Goal: Transaction & Acquisition: Purchase product/service

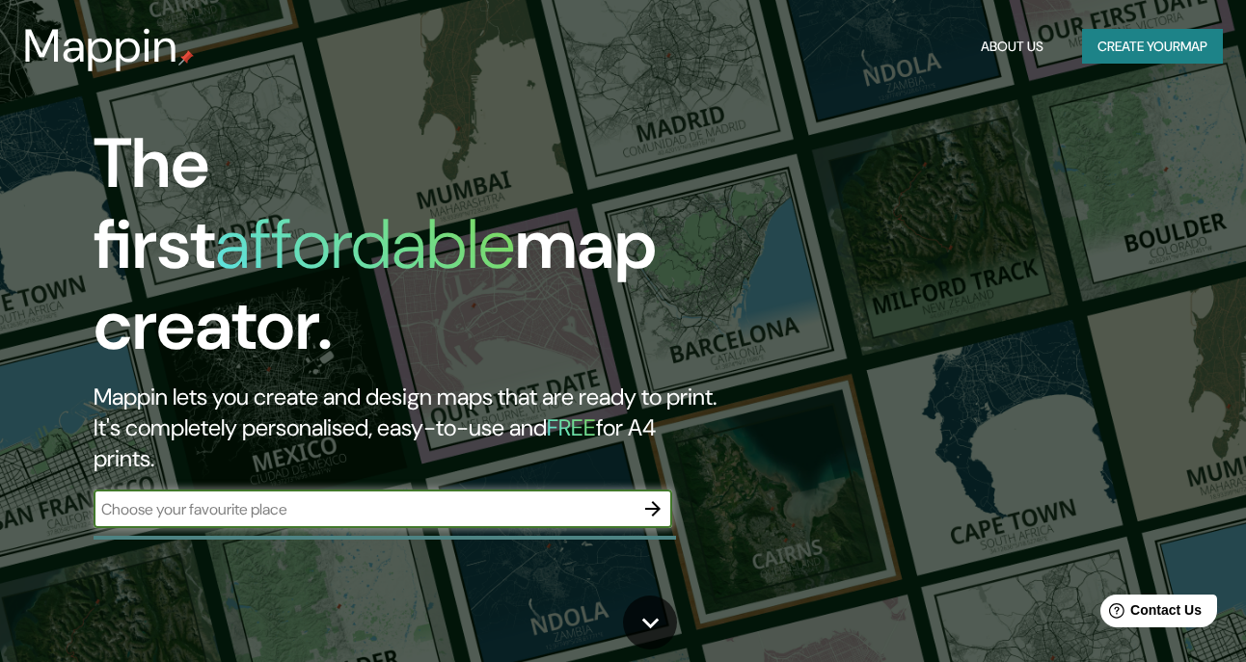
paste input "[GEOGRAPHIC_DATA]"
type input "[GEOGRAPHIC_DATA]"
click at [662, 497] on icon "button" at bounding box center [652, 508] width 23 height 23
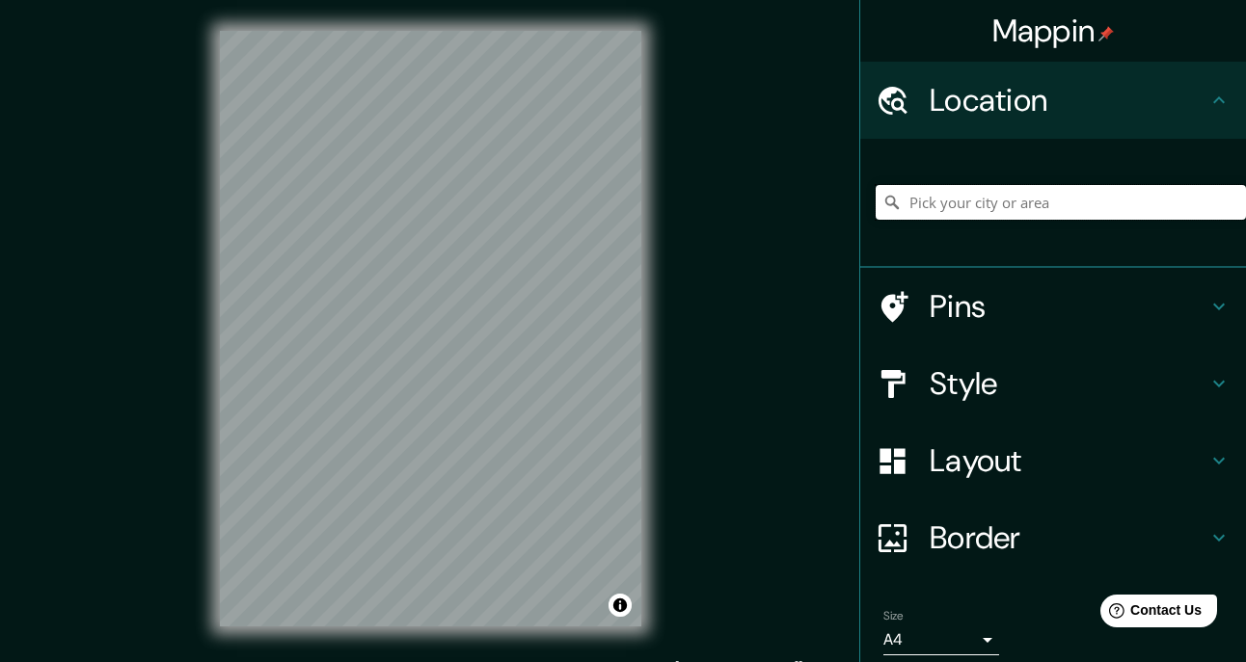
click at [984, 200] on input "Pick your city or area" at bounding box center [1060, 202] width 370 height 35
paste input "[GEOGRAPHIC_DATA]"
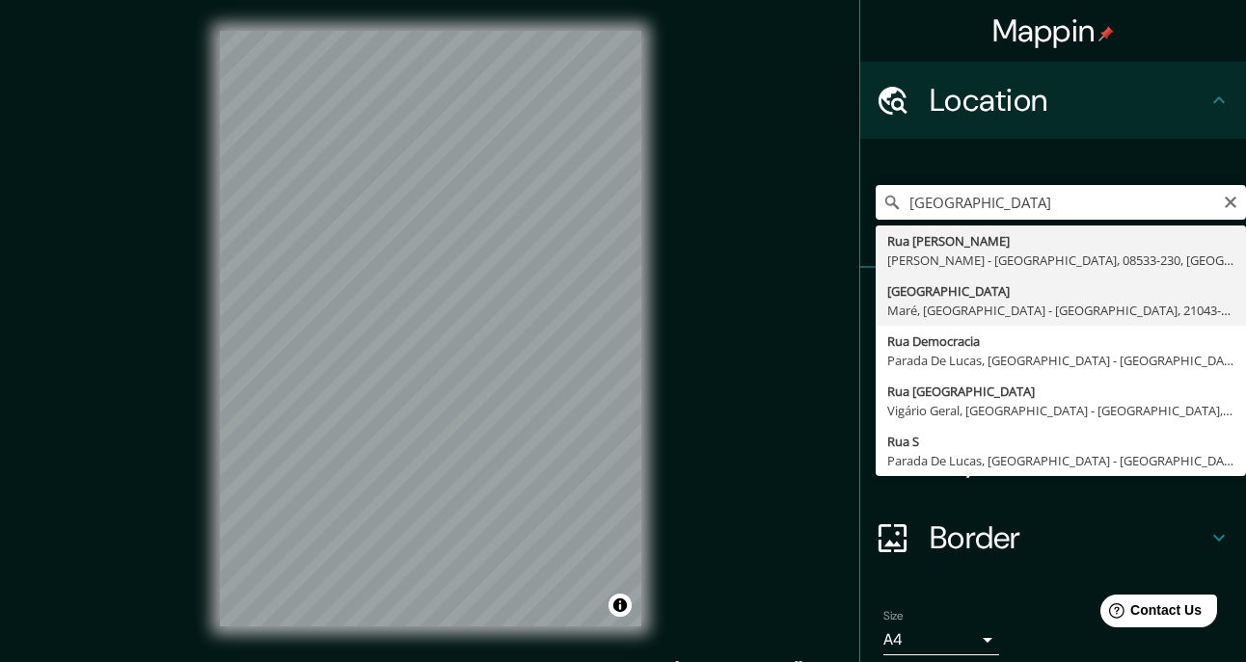
type input "[GEOGRAPHIC_DATA], [GEOGRAPHIC_DATA], [GEOGRAPHIC_DATA] - [GEOGRAPHIC_DATA], [G…"
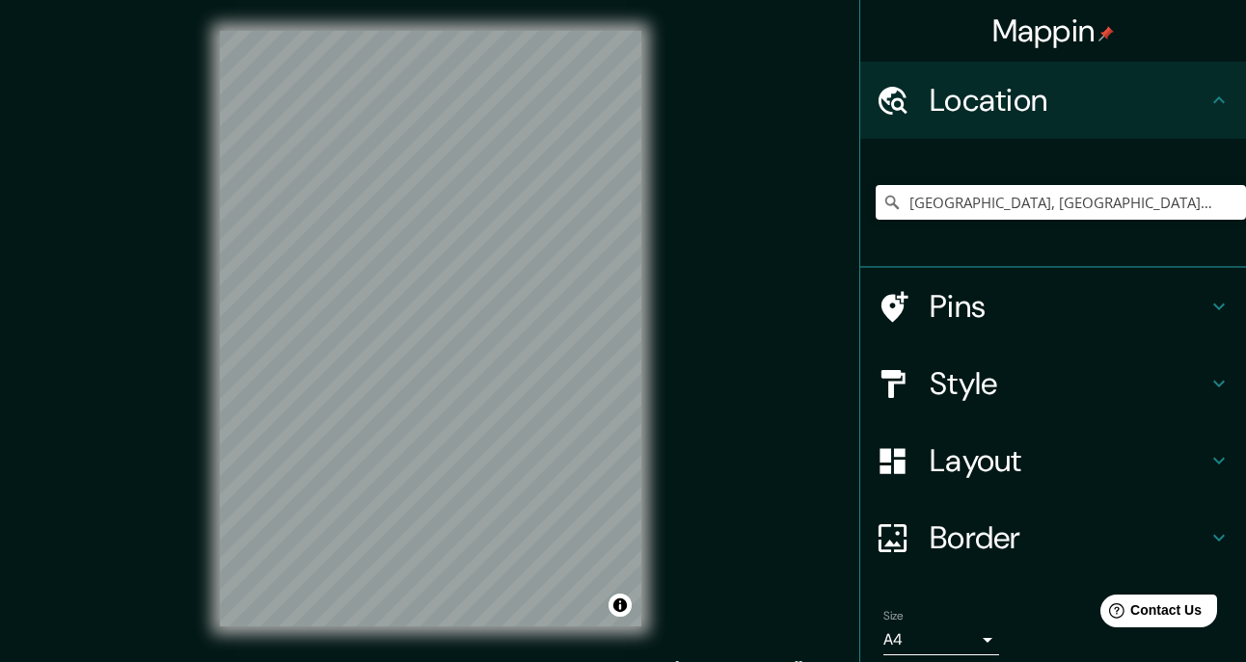
click at [1207, 295] on icon at bounding box center [1218, 306] width 23 height 23
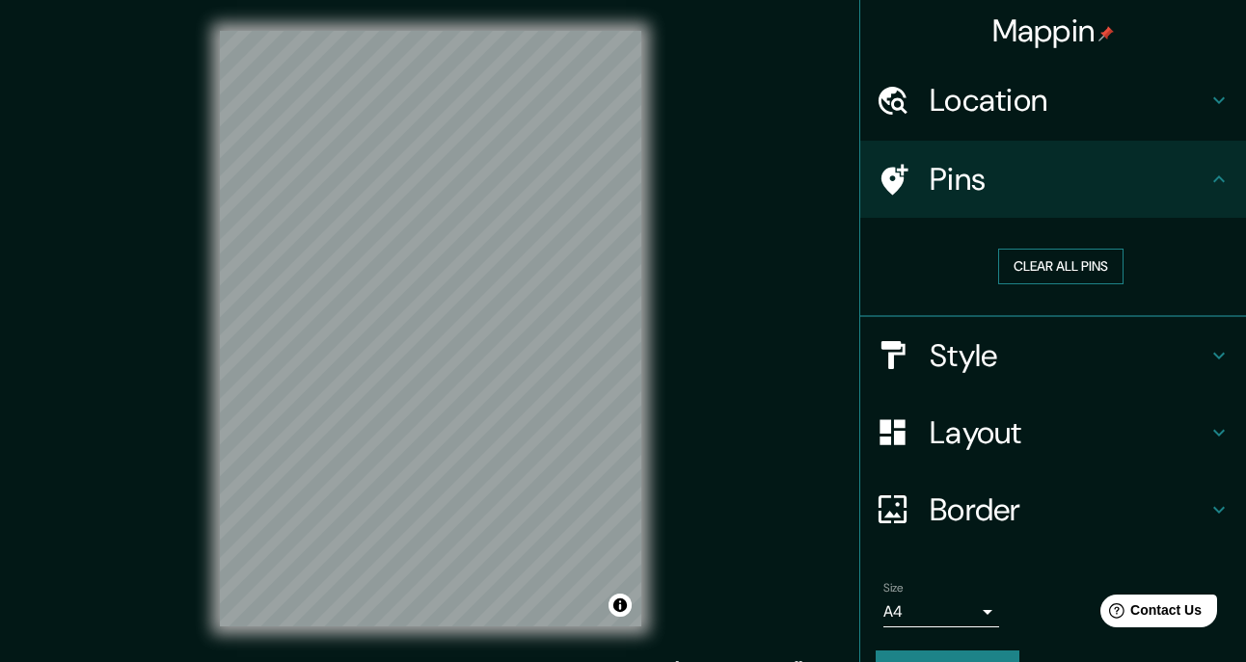
click at [1073, 274] on button "Clear all pins" at bounding box center [1060, 267] width 125 height 36
click at [1030, 196] on h4 "Pins" at bounding box center [1068, 179] width 278 height 39
click at [1100, 345] on h4 "Style" at bounding box center [1068, 355] width 278 height 39
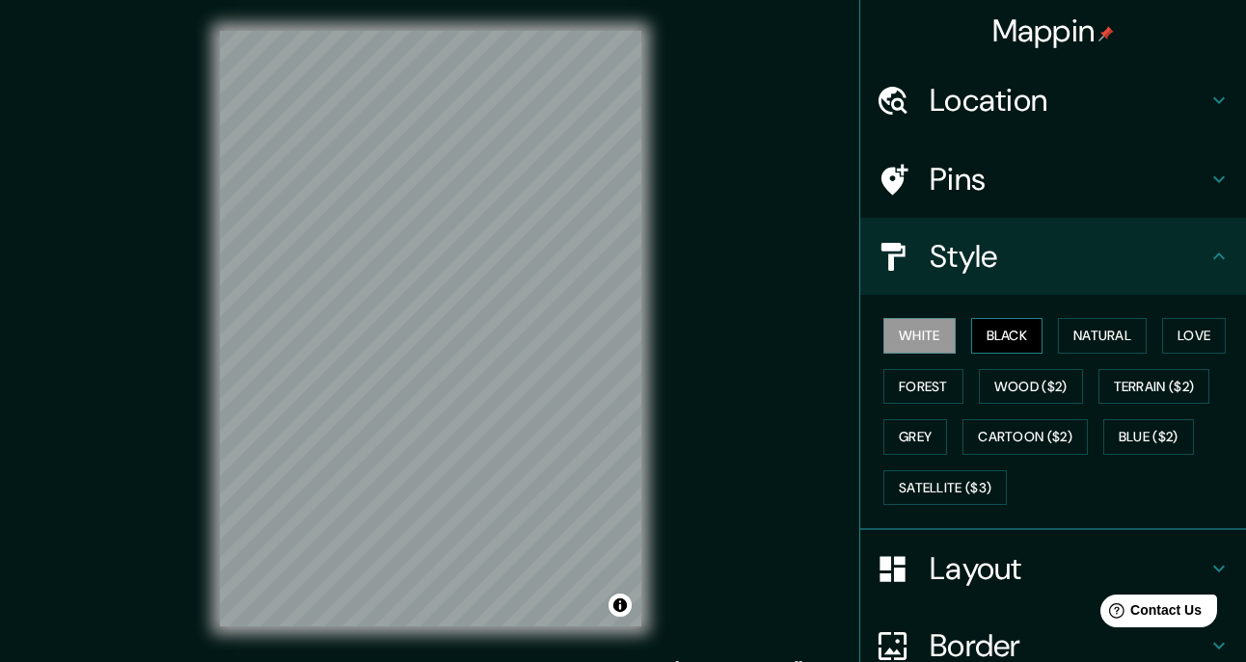
click at [1013, 348] on button "Black" at bounding box center [1007, 336] width 72 height 36
click at [1088, 340] on button "Natural" at bounding box center [1102, 336] width 89 height 36
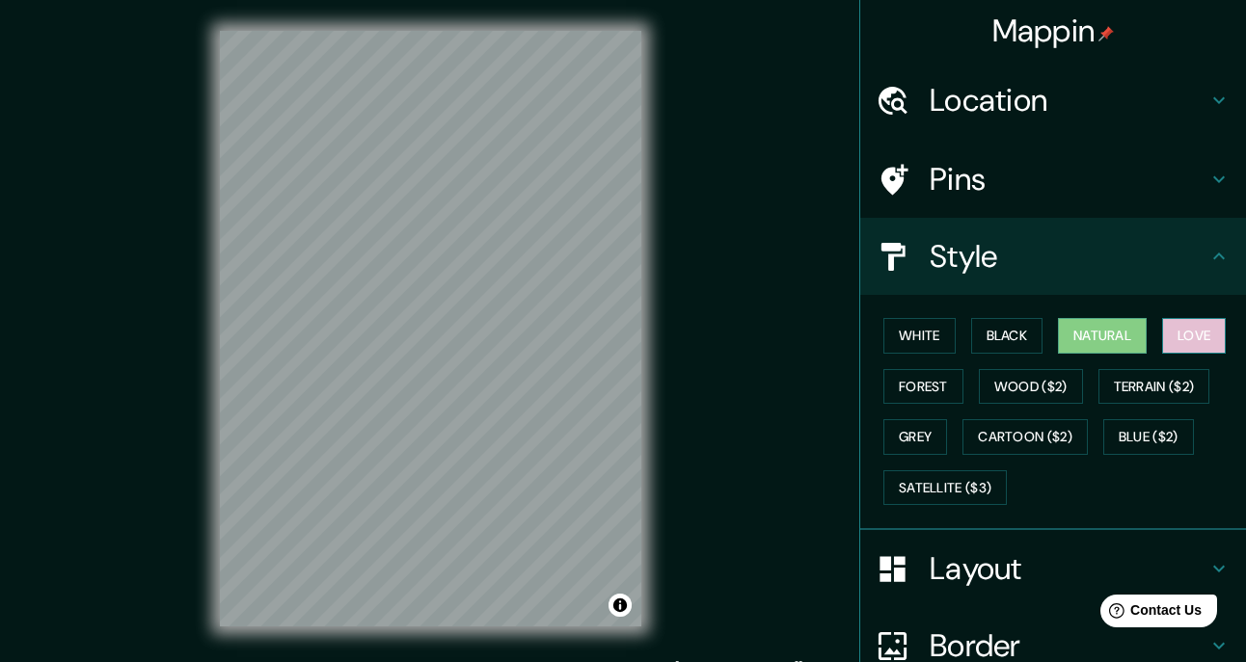
click at [1170, 336] on button "Love" at bounding box center [1194, 336] width 64 height 36
click at [1121, 336] on button "Natural" at bounding box center [1102, 336] width 89 height 36
click at [905, 384] on button "Forest" at bounding box center [923, 387] width 80 height 36
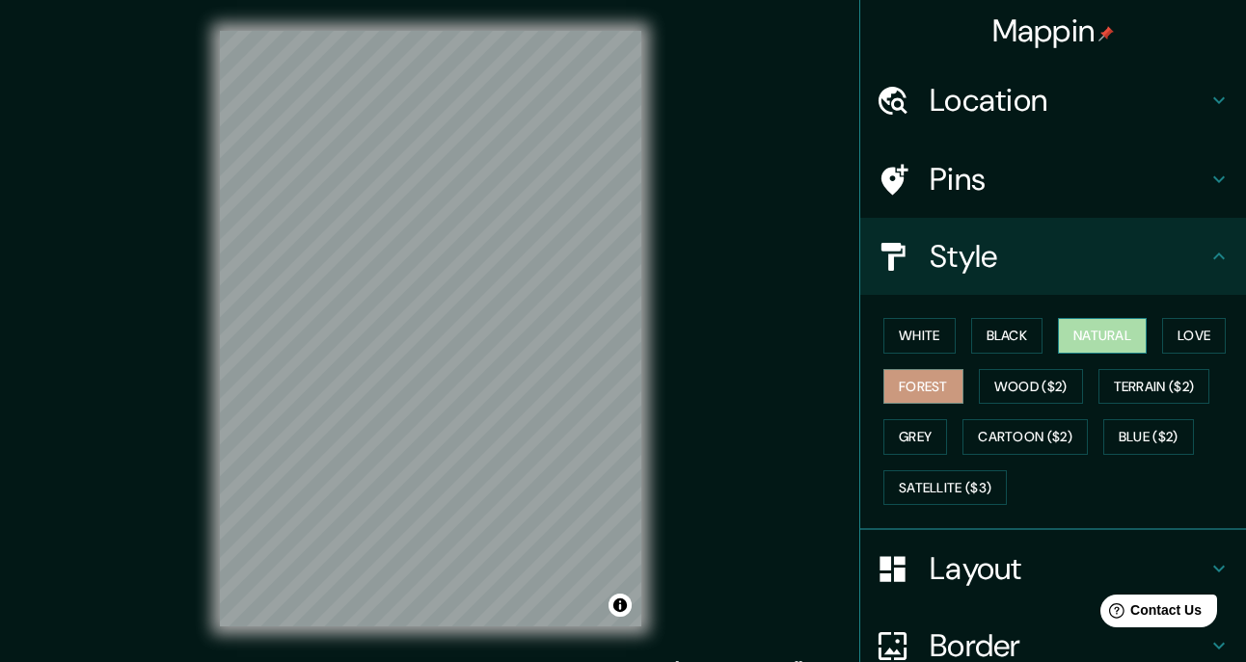
click at [1090, 341] on button "Natural" at bounding box center [1102, 336] width 89 height 36
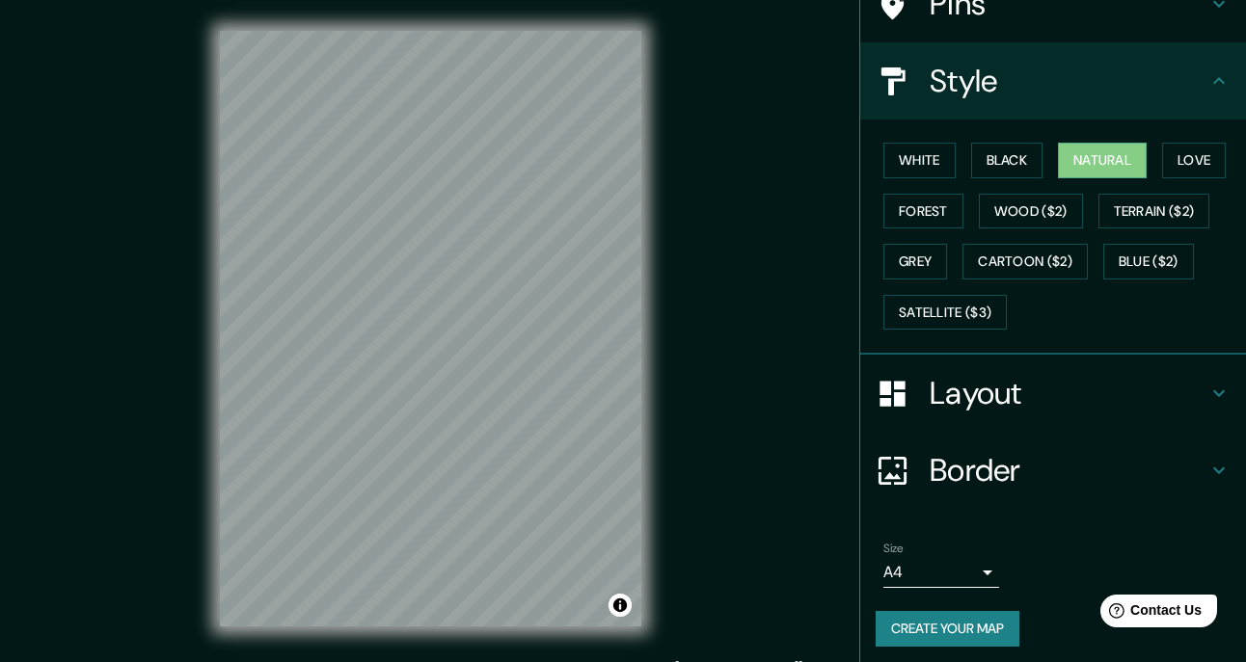
click at [1064, 388] on h4 "Layout" at bounding box center [1068, 393] width 278 height 39
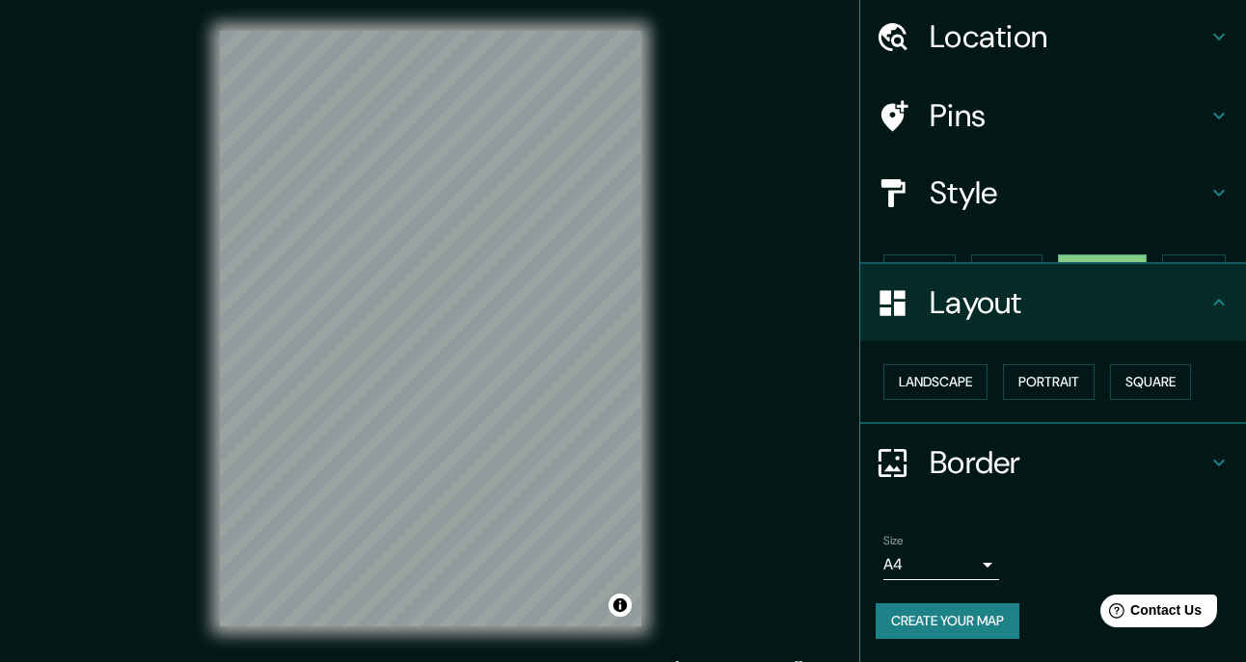
scroll to position [25, 0]
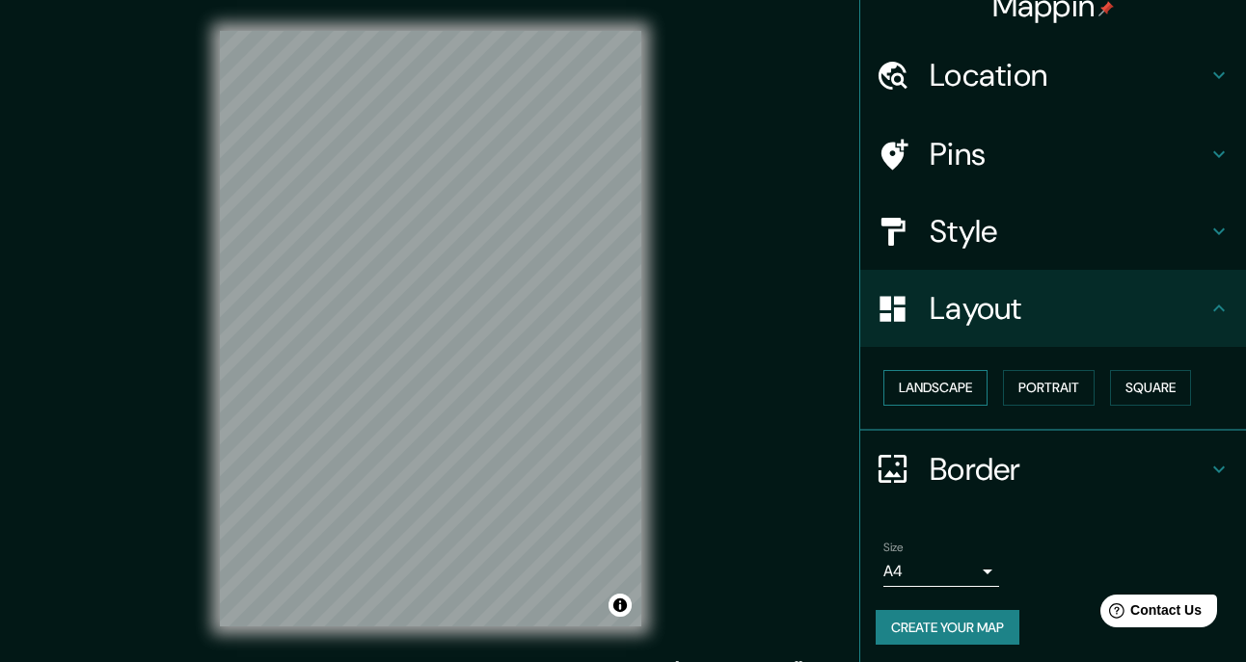
click at [928, 389] on button "Landscape" at bounding box center [935, 388] width 104 height 36
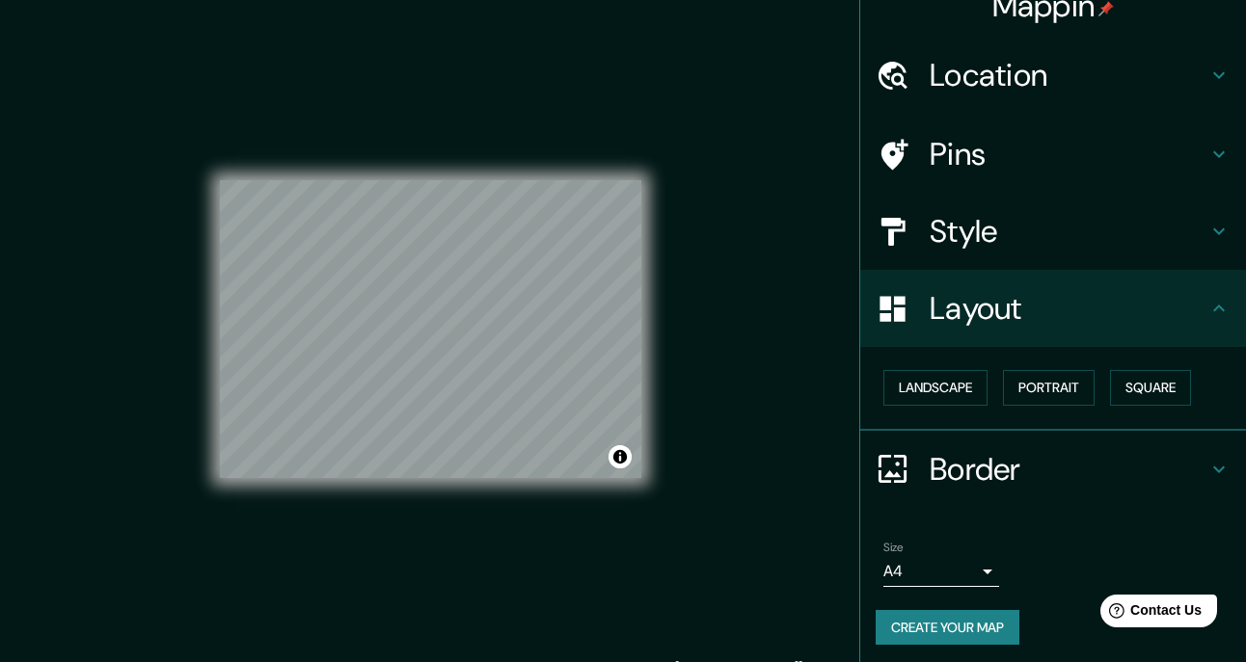
drag, startPoint x: 1068, startPoint y: 381, endPoint x: 1087, endPoint y: 379, distance: 18.4
click at [1068, 381] on button "Portrait" at bounding box center [1049, 388] width 92 height 36
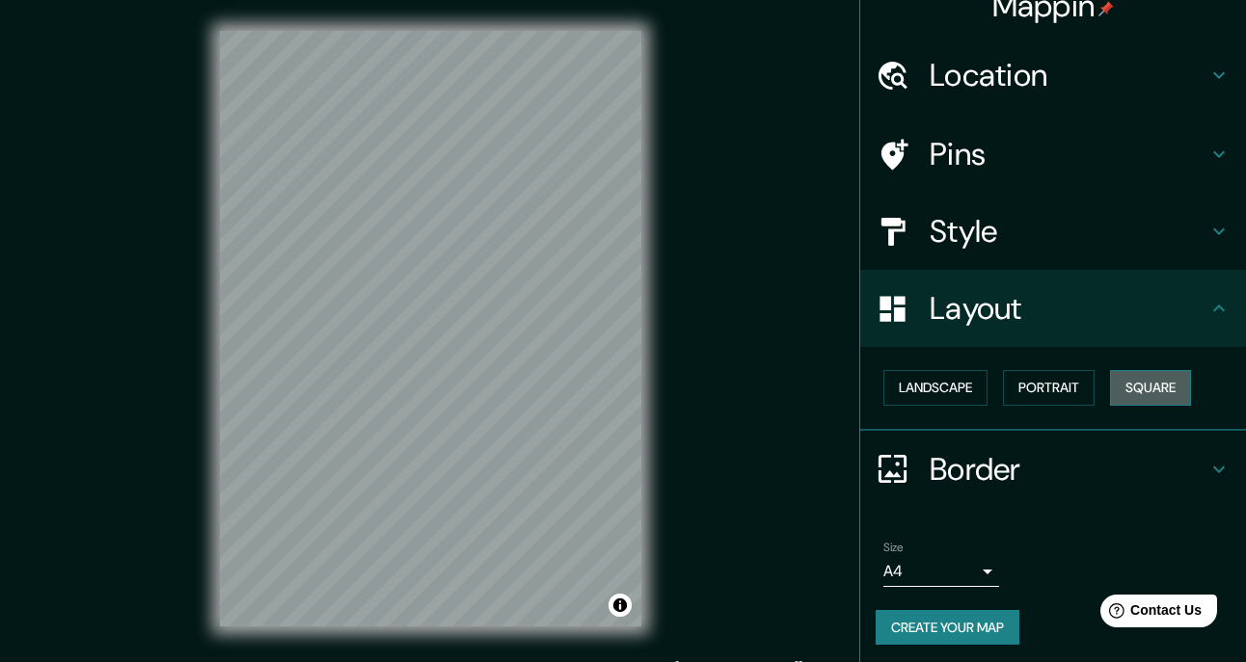
click at [1172, 378] on button "Square" at bounding box center [1150, 388] width 81 height 36
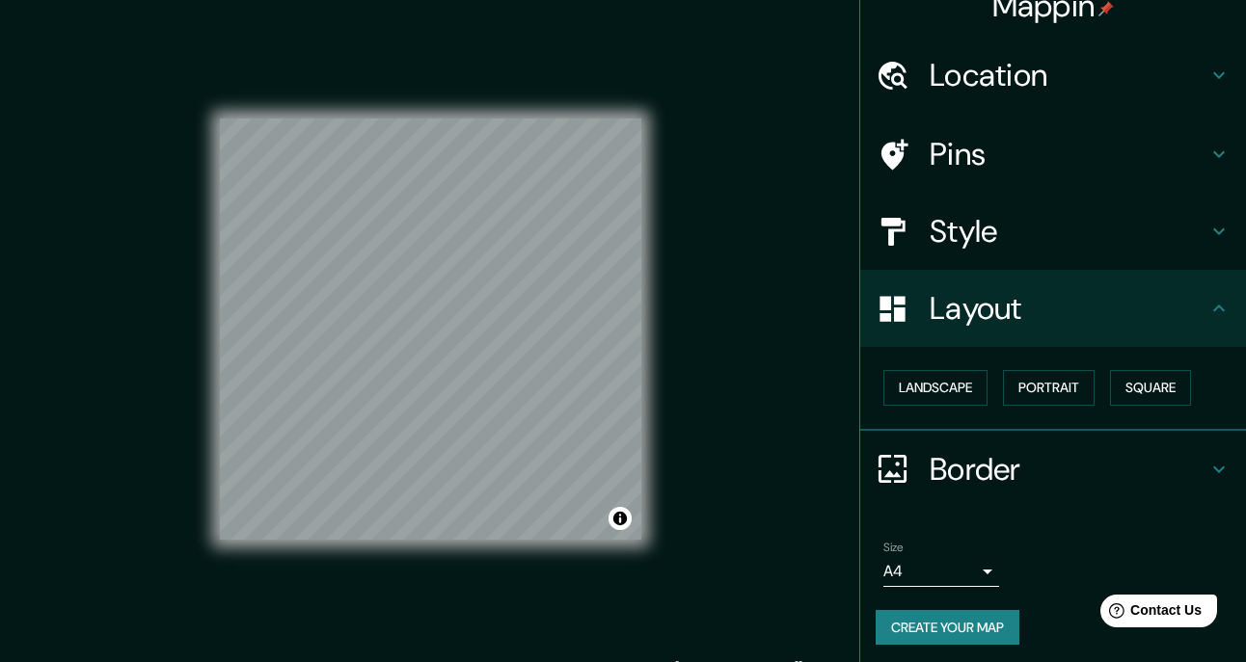
click at [1055, 4] on h4 "Mappin" at bounding box center [1053, 6] width 122 height 39
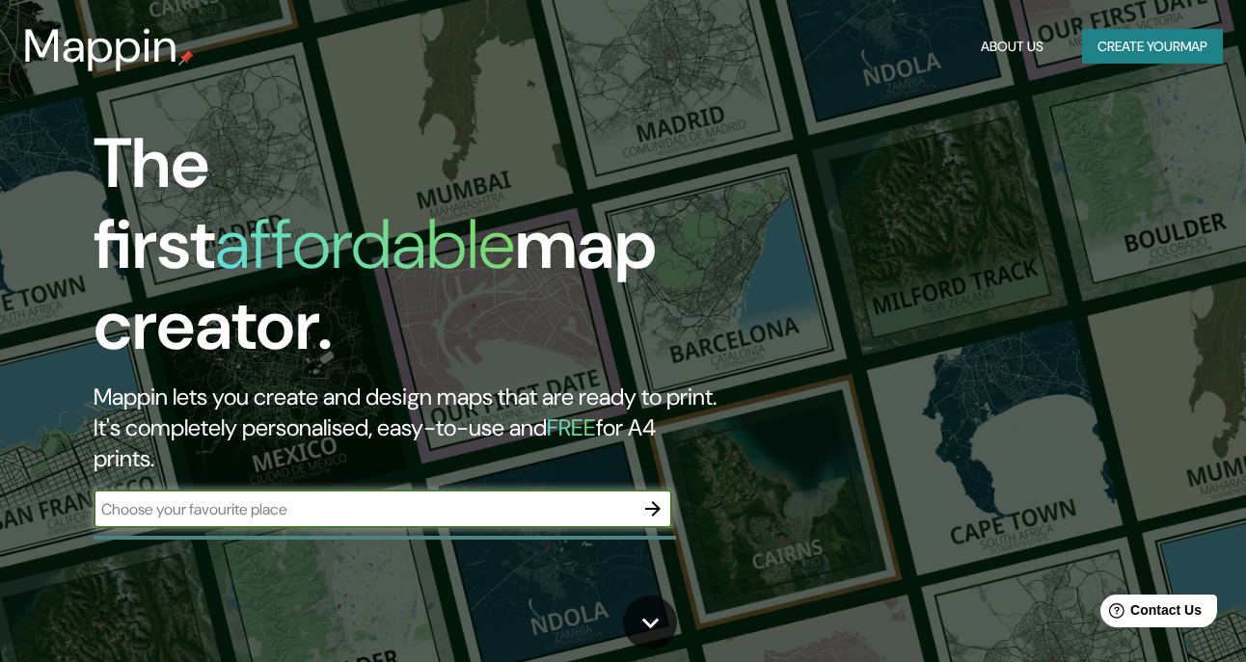
paste input "4FQ7+QV Sinop, Microrregión de Sinop - [GEOGRAPHIC_DATA], [GEOGRAPHIC_DATA]"
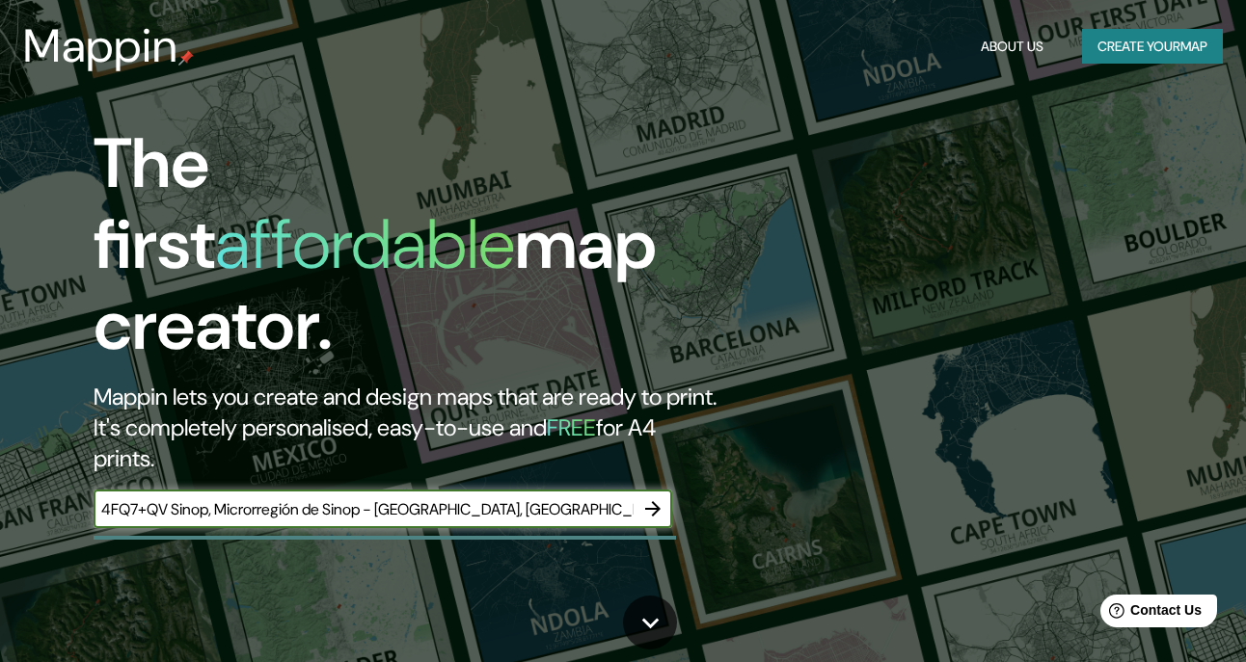
type input "4FQ7+QV Sinop, Microrregión de Sinop - [GEOGRAPHIC_DATA], [GEOGRAPHIC_DATA]"
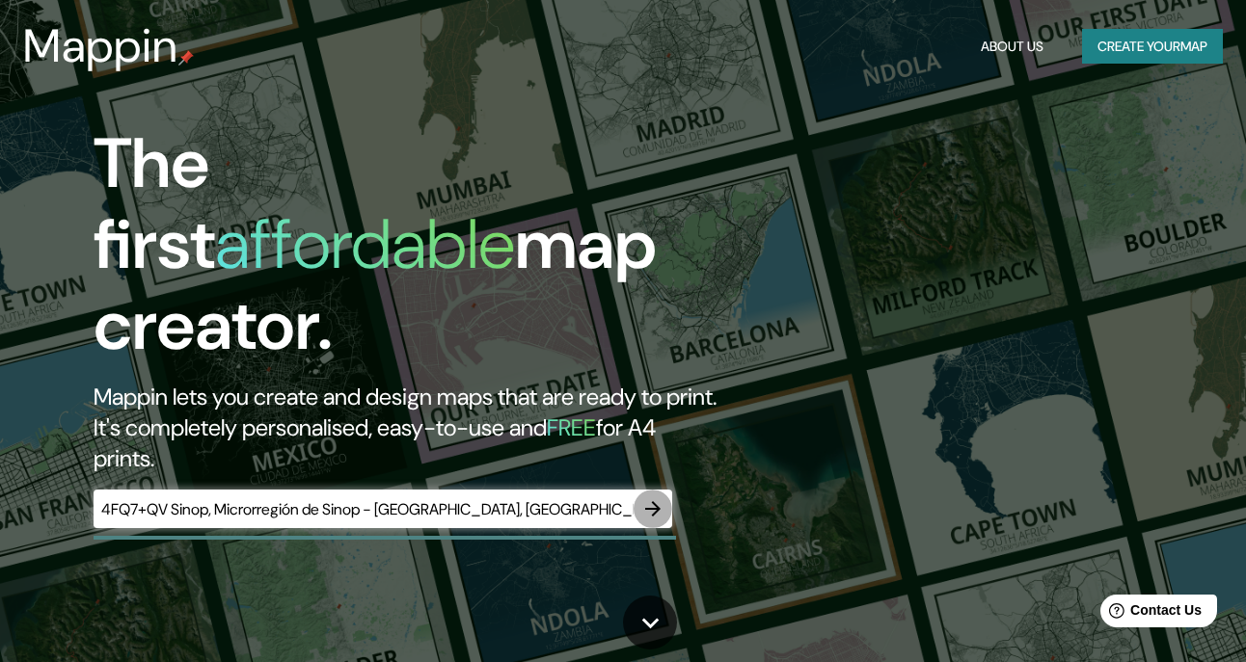
click at [643, 497] on icon "button" at bounding box center [652, 508] width 23 height 23
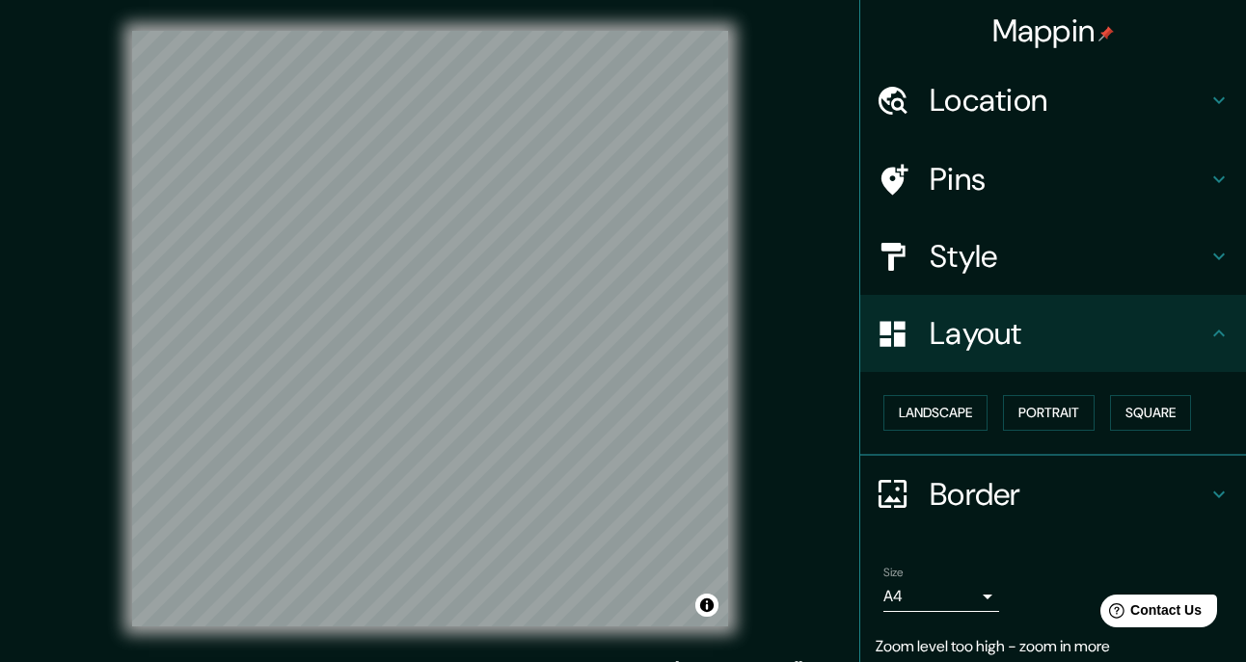
scroll to position [29, 0]
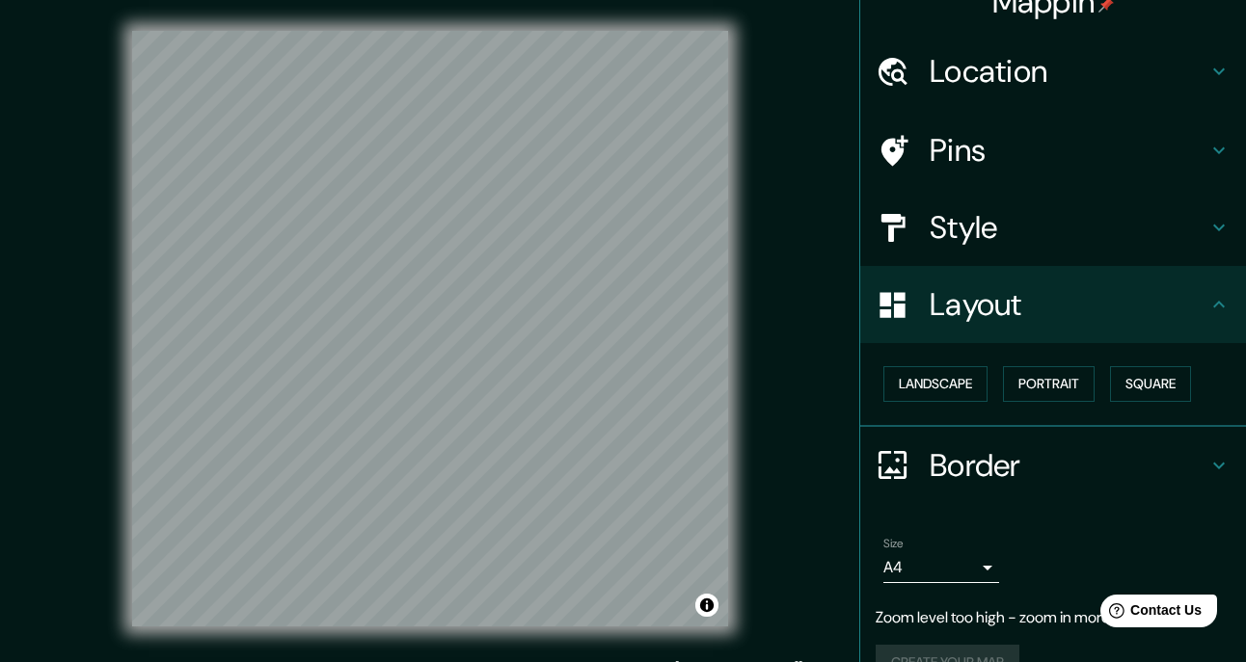
click at [1032, 78] on h4 "Location" at bounding box center [1068, 71] width 278 height 39
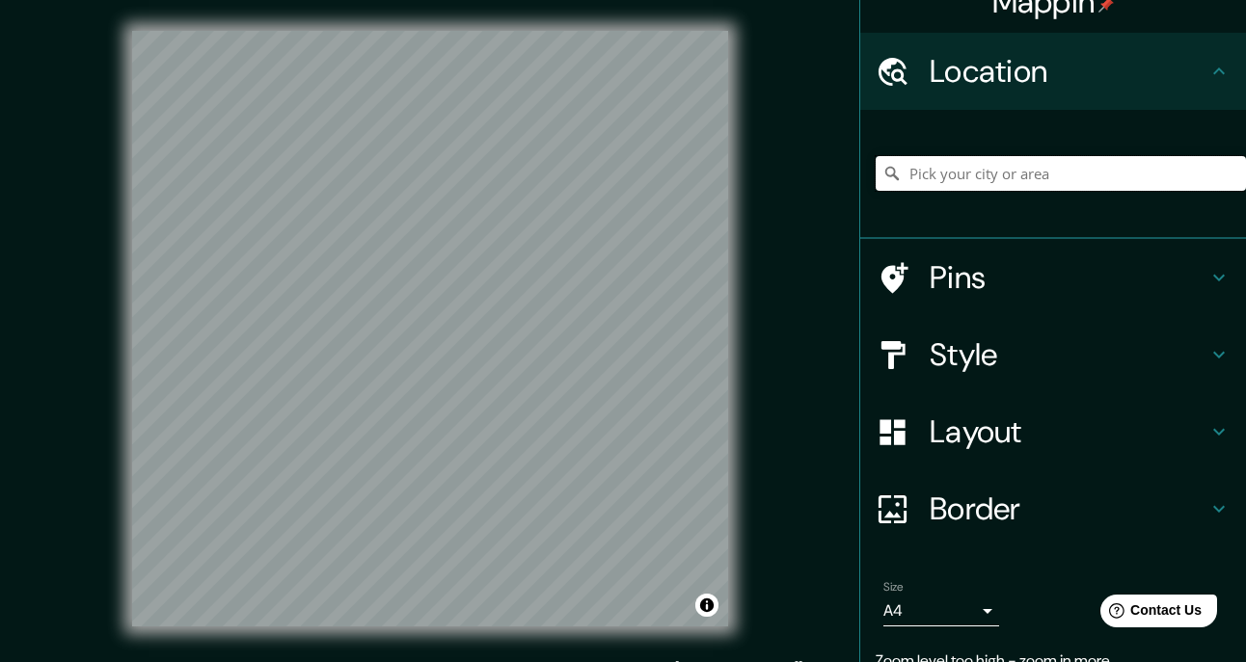
paste input "4FQ7+QV Sinop, Microrregión de Sinop - [GEOGRAPHIC_DATA], [GEOGRAPHIC_DATA]"
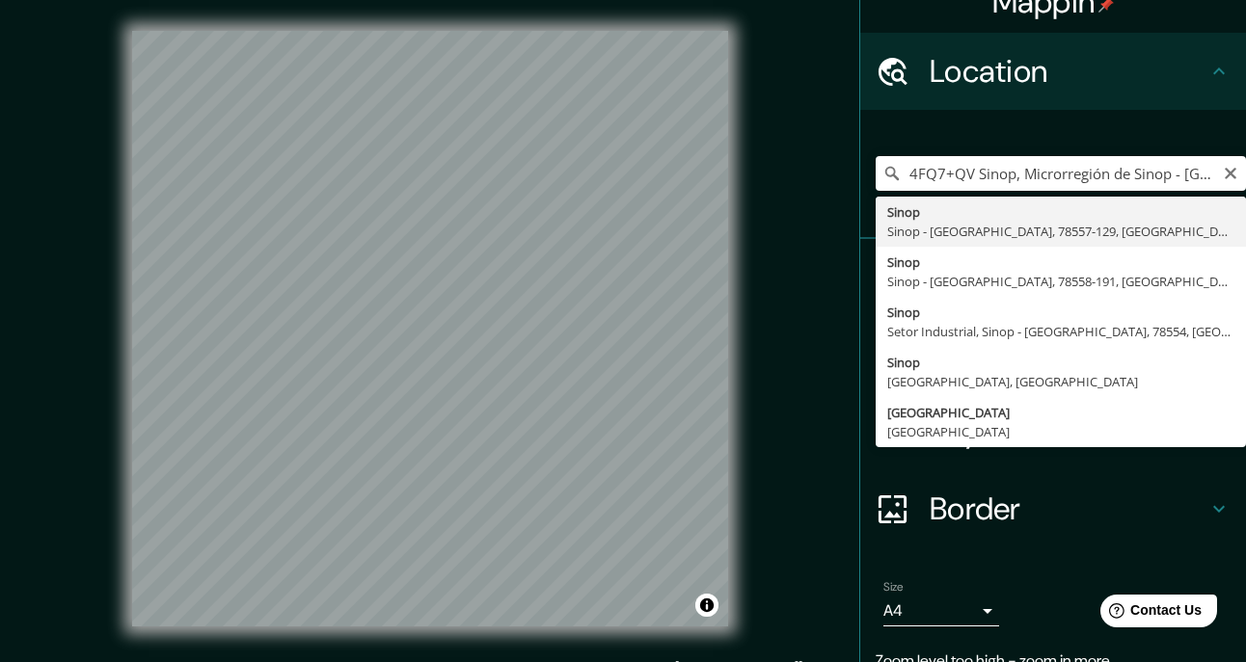
type input "Sinop, Sinop - [GEOGRAPHIC_DATA], 78557-129, [GEOGRAPHIC_DATA]"
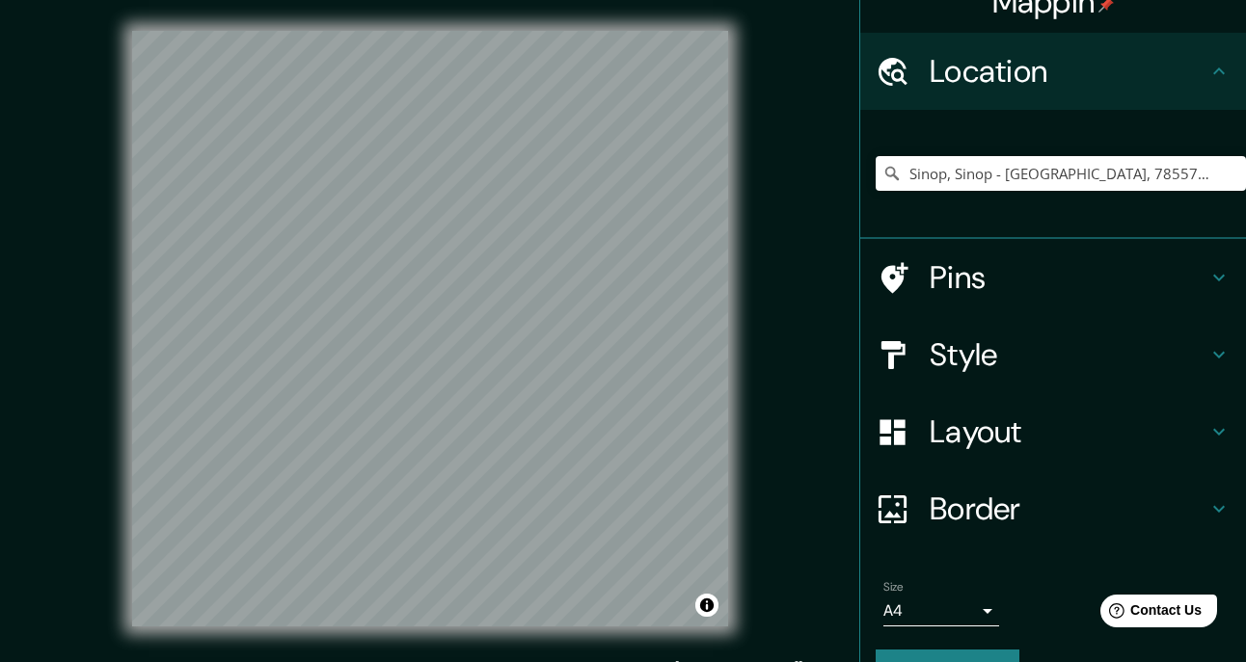
click at [1064, 429] on h4 "Layout" at bounding box center [1068, 432] width 278 height 39
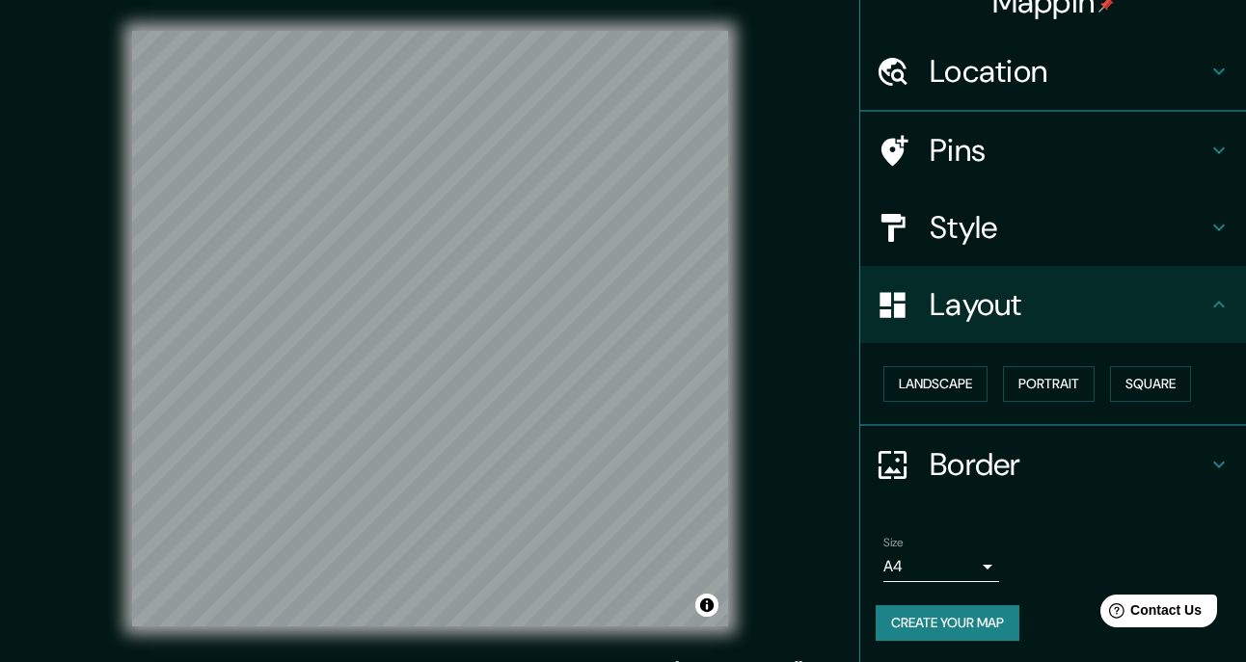
scroll to position [25, 0]
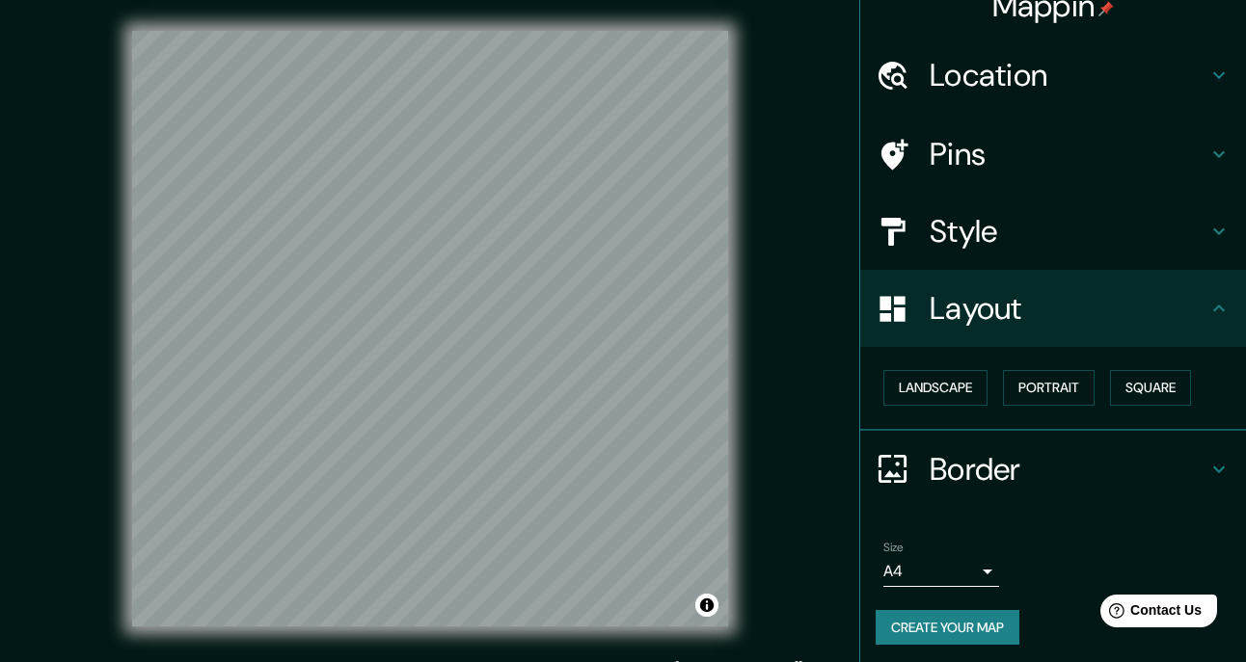
click at [983, 305] on h4 "Layout" at bounding box center [1068, 308] width 278 height 39
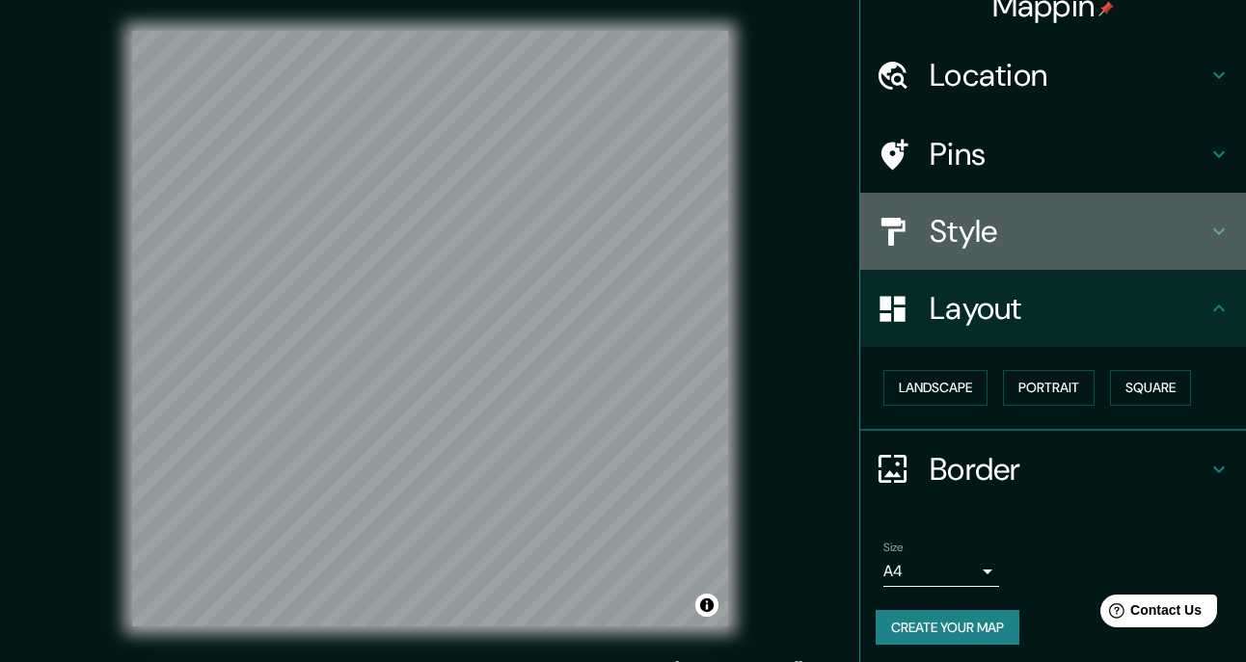
click at [999, 242] on h4 "Style" at bounding box center [1068, 231] width 278 height 39
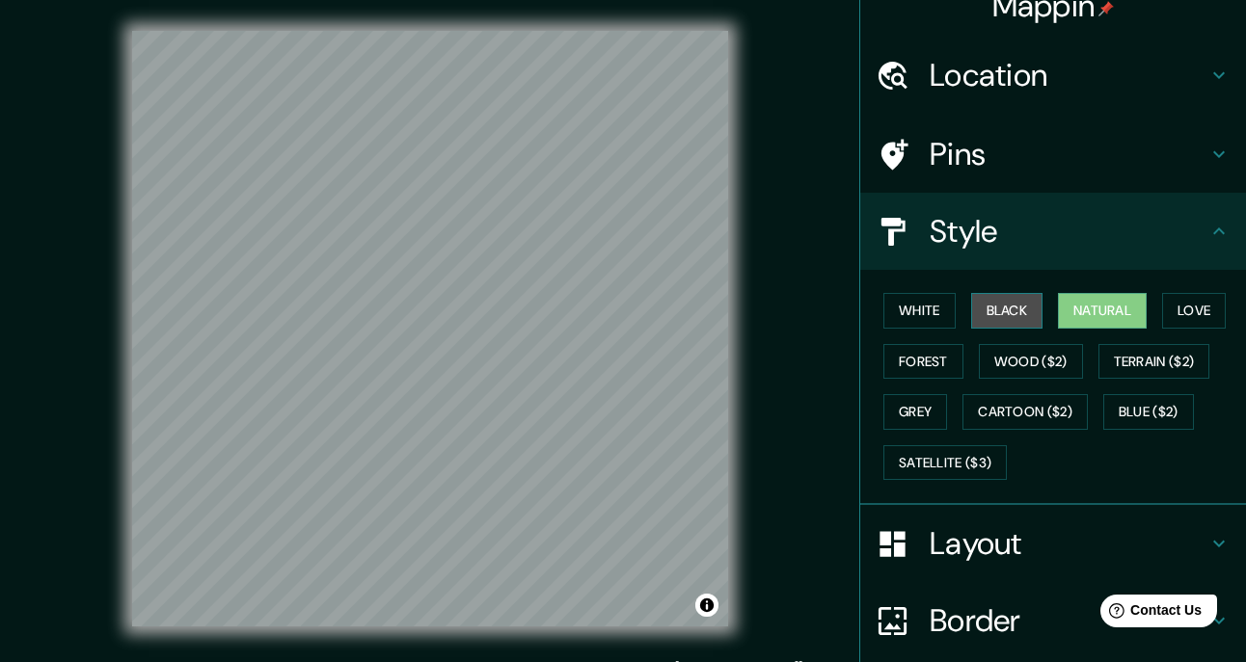
click at [989, 312] on button "Black" at bounding box center [1007, 311] width 72 height 36
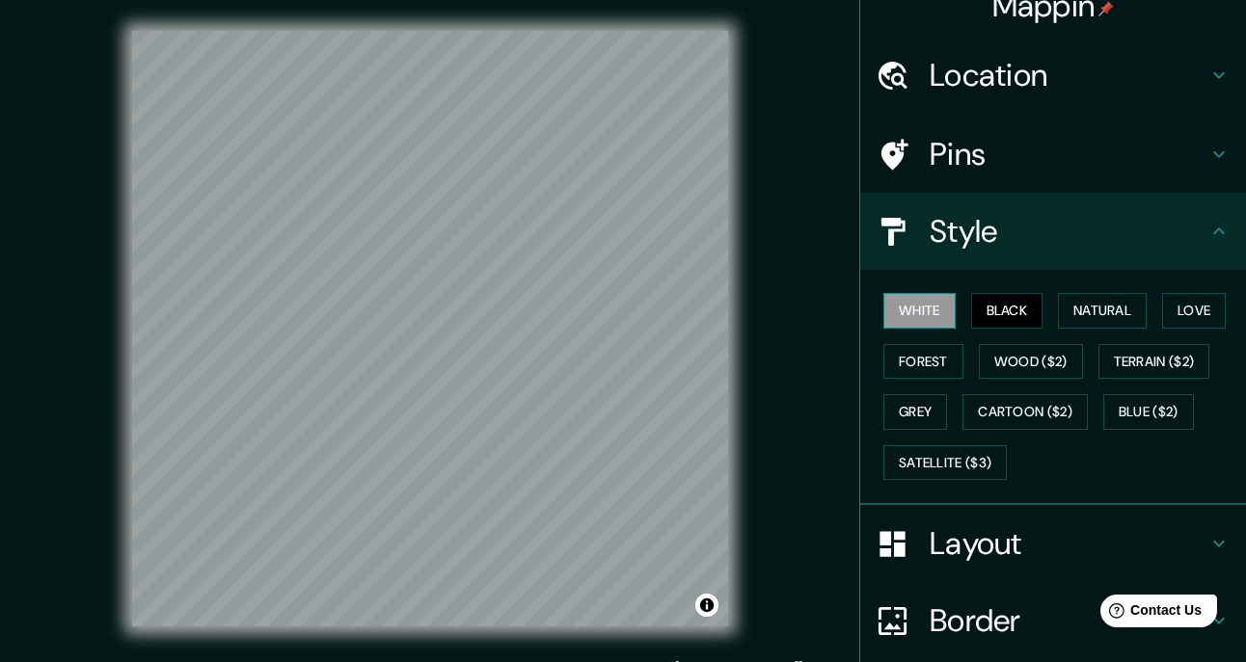
click at [919, 312] on button "White" at bounding box center [919, 311] width 72 height 36
click at [1135, 309] on button "Natural" at bounding box center [1102, 311] width 89 height 36
click at [1047, 232] on h4 "Style" at bounding box center [1068, 231] width 278 height 39
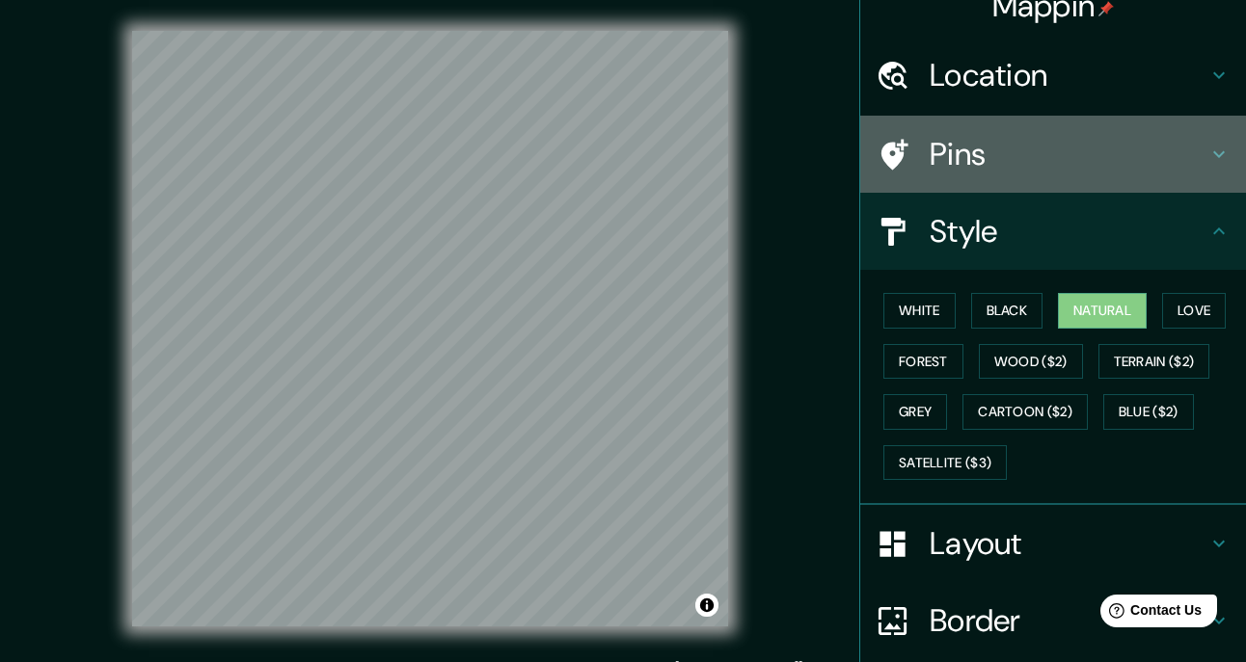
click at [965, 166] on h4 "Pins" at bounding box center [1068, 154] width 278 height 39
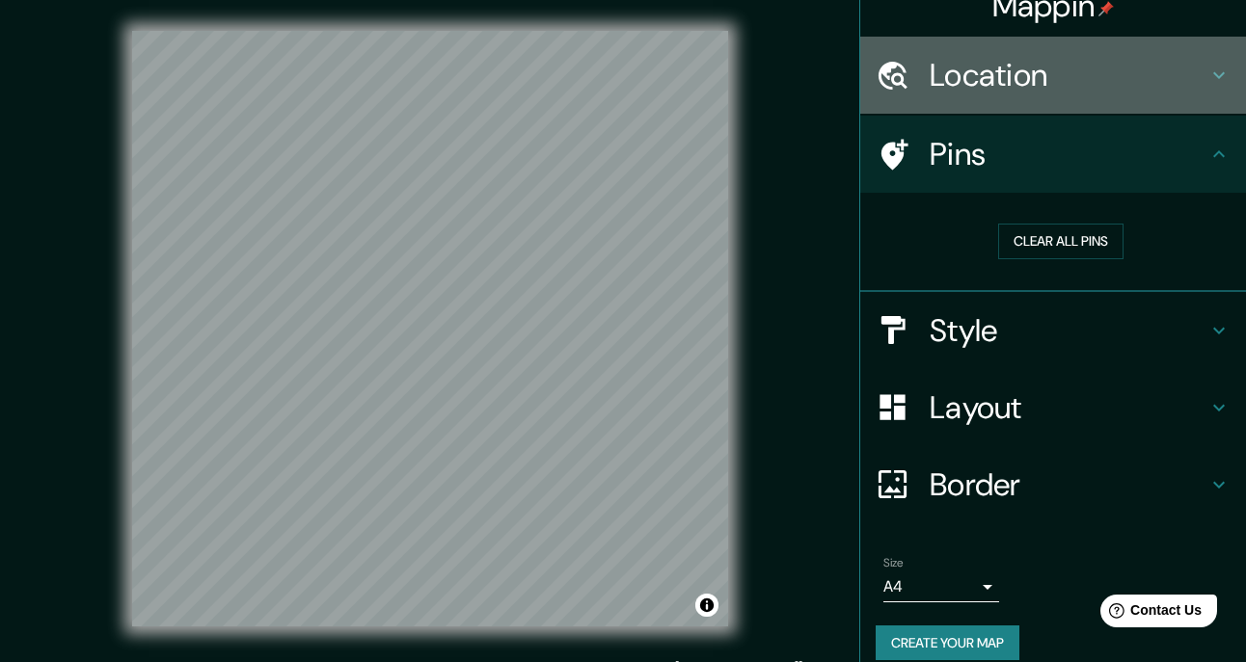
click at [1024, 96] on div "Location" at bounding box center [1053, 75] width 386 height 77
